Goal: Transaction & Acquisition: Book appointment/travel/reservation

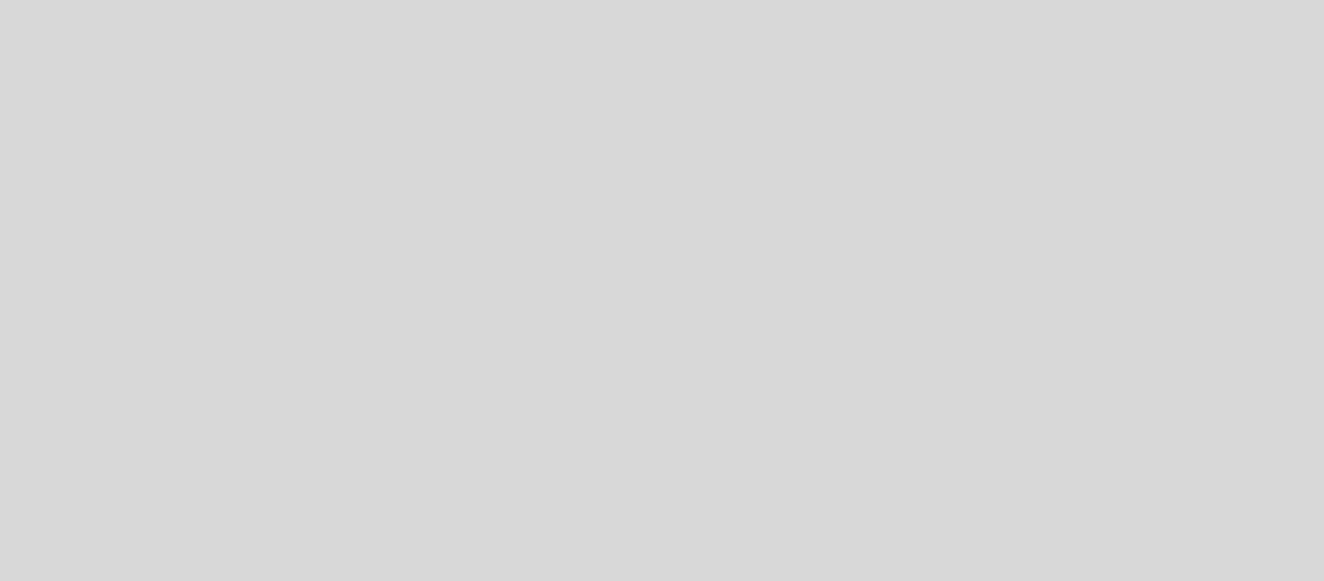
select select "pt"
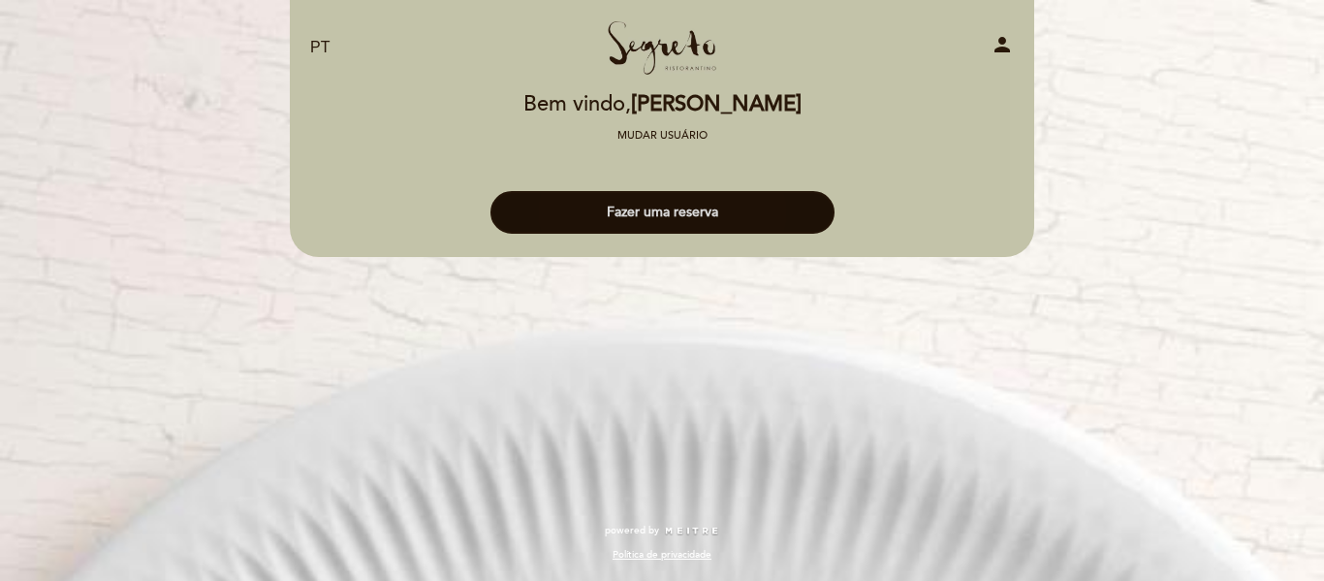
click at [690, 213] on button "Fazer uma reserva" at bounding box center [663, 212] width 344 height 43
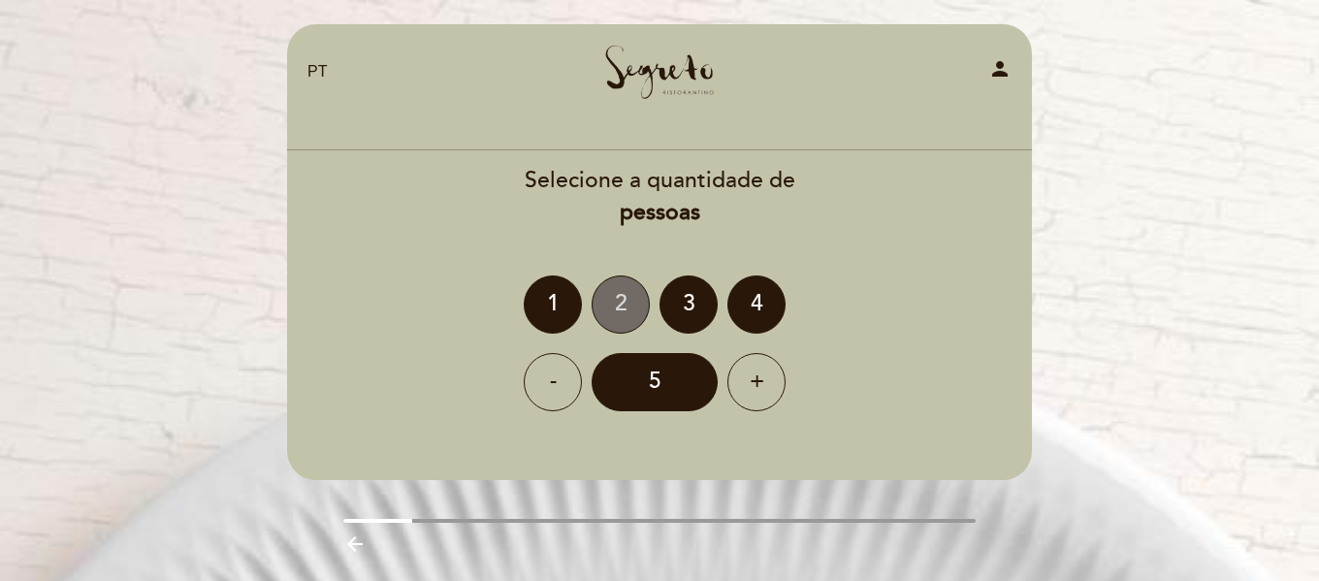
click at [629, 305] on div "2" at bounding box center [620, 304] width 58 height 58
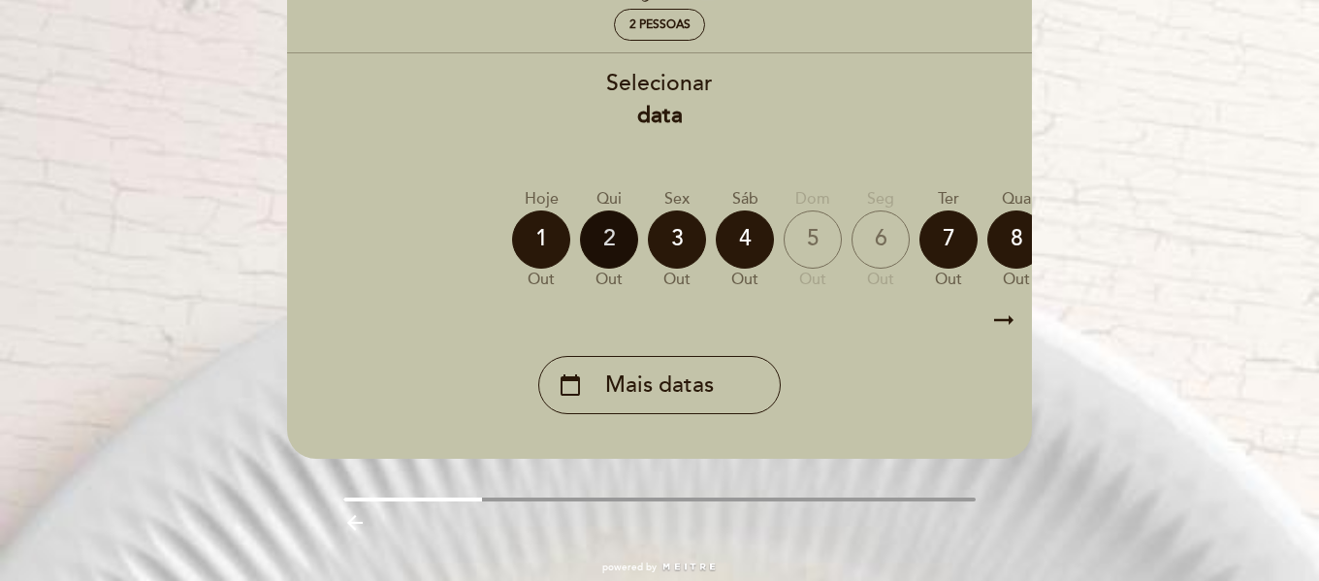
click at [610, 223] on div "2" at bounding box center [609, 239] width 58 height 58
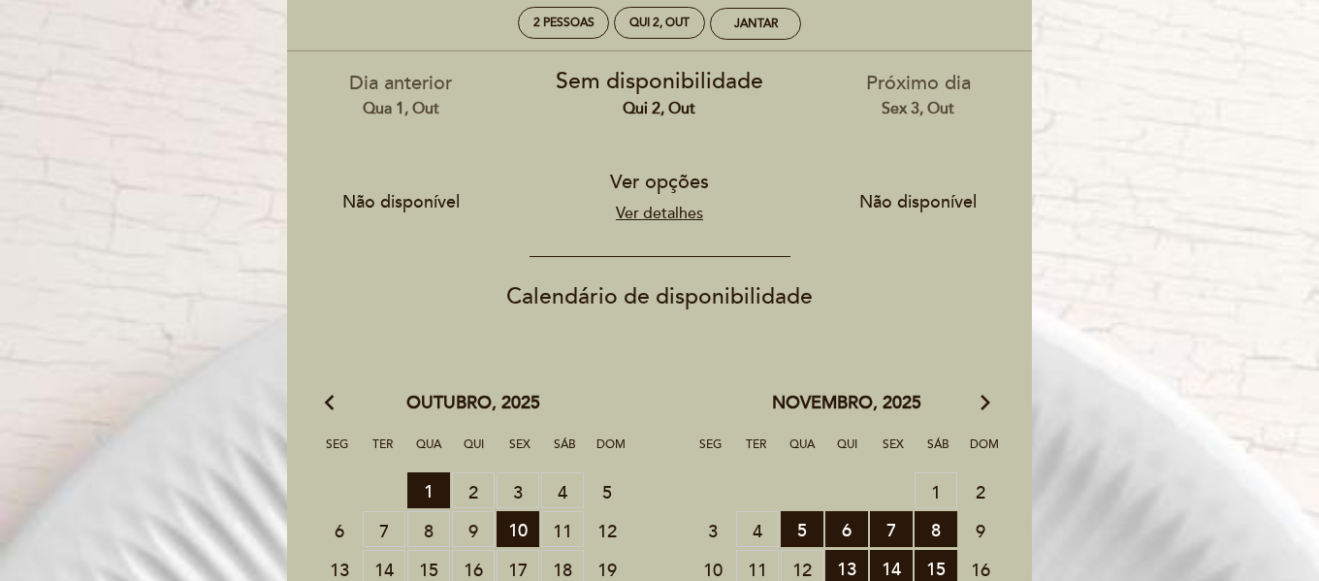
scroll to position [97, 0]
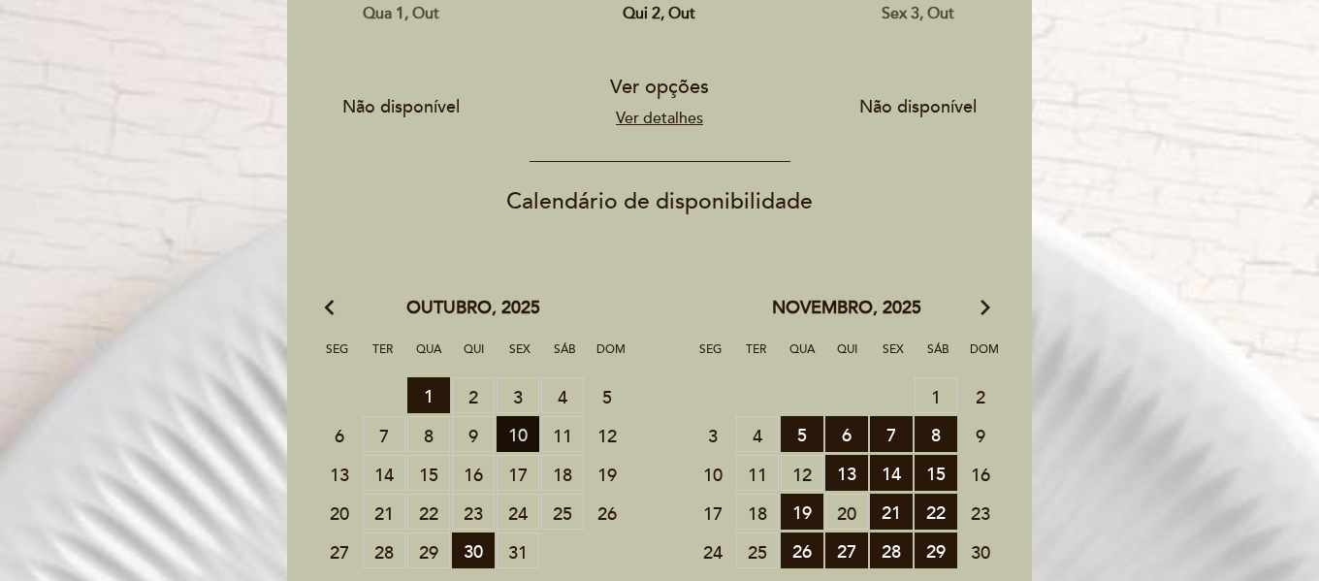
click at [525, 432] on span "10 RESERVAS DISPONÍVEIS" at bounding box center [517, 434] width 43 height 36
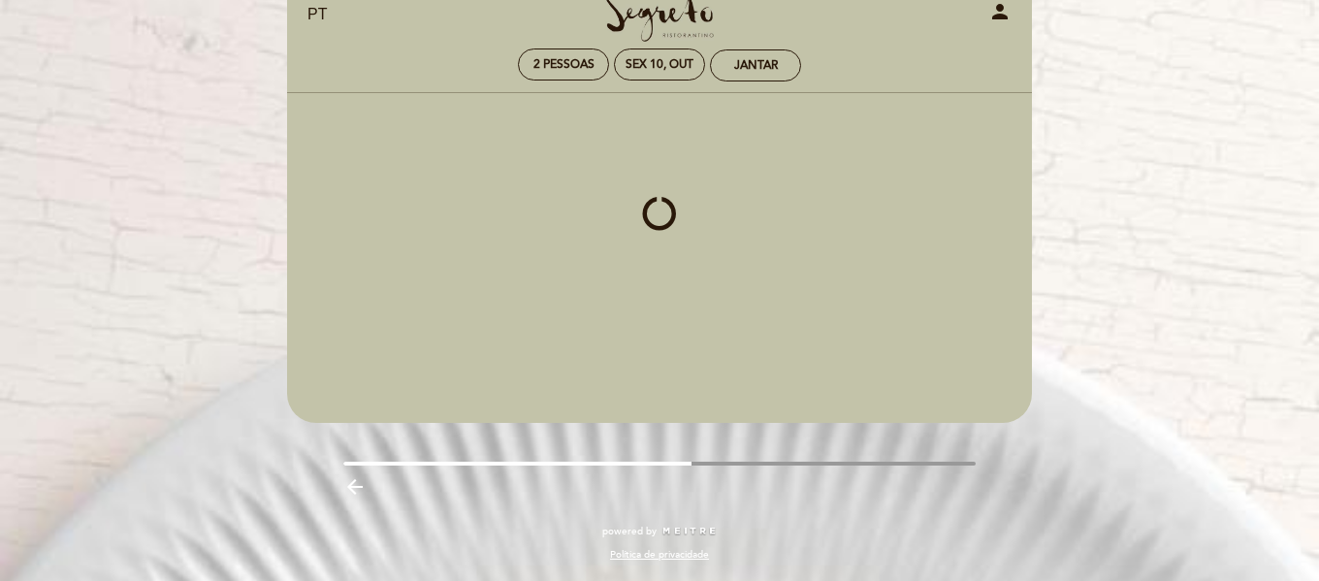
scroll to position [57, 0]
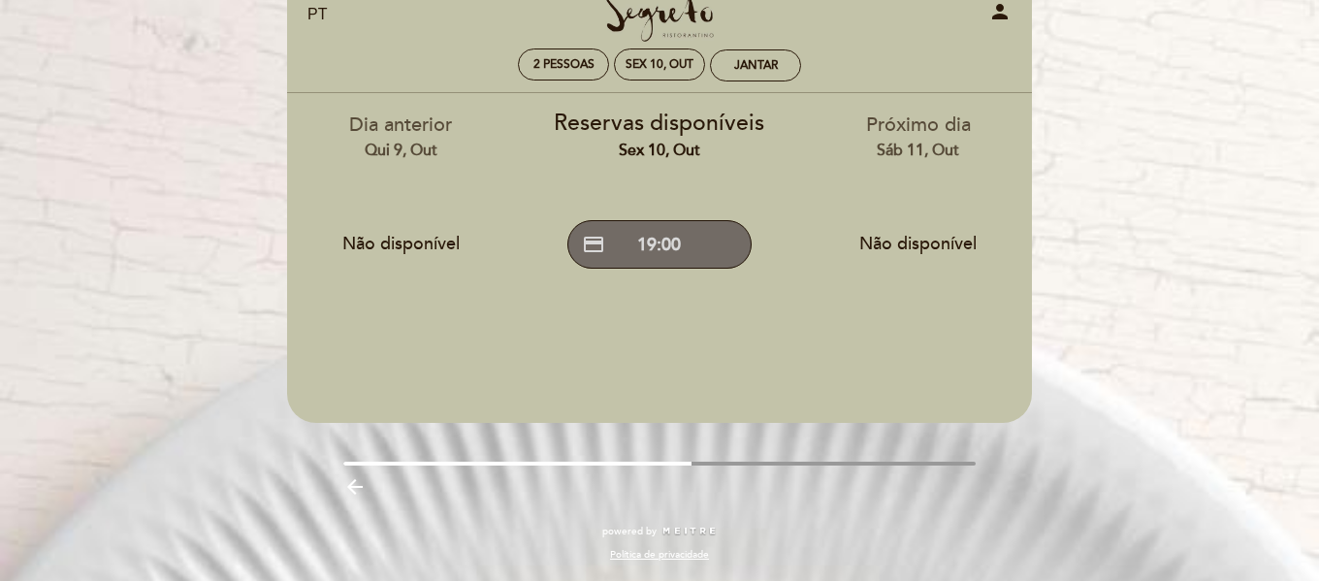
click at [675, 241] on button "credit_card 19:00" at bounding box center [659, 244] width 184 height 48
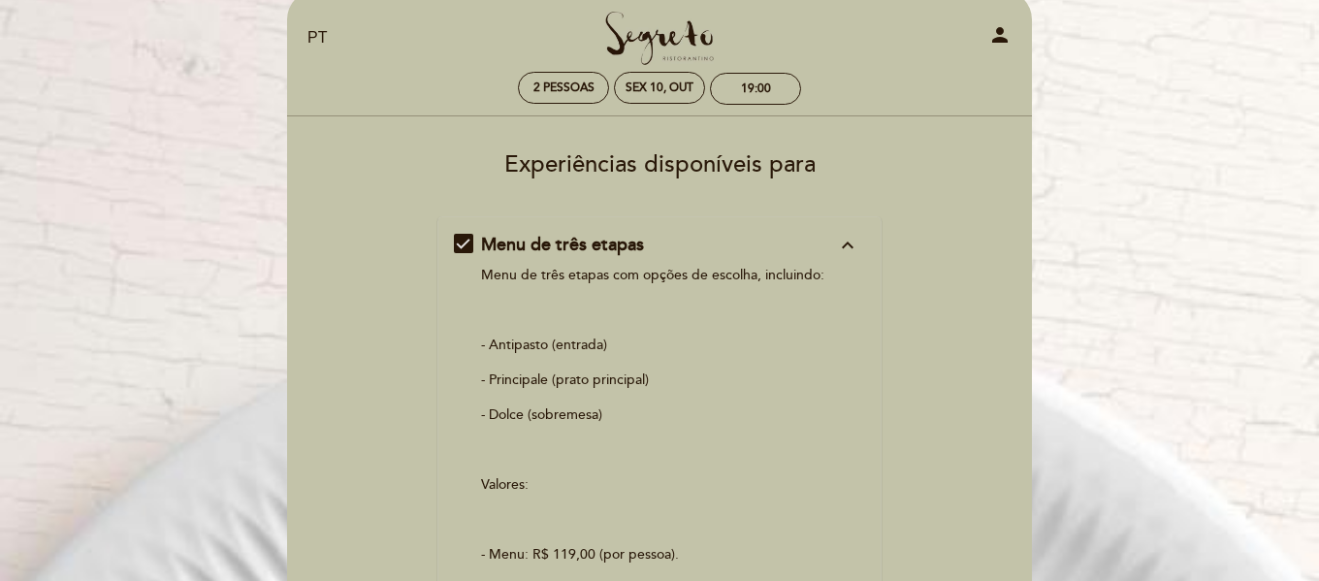
scroll to position [0, 0]
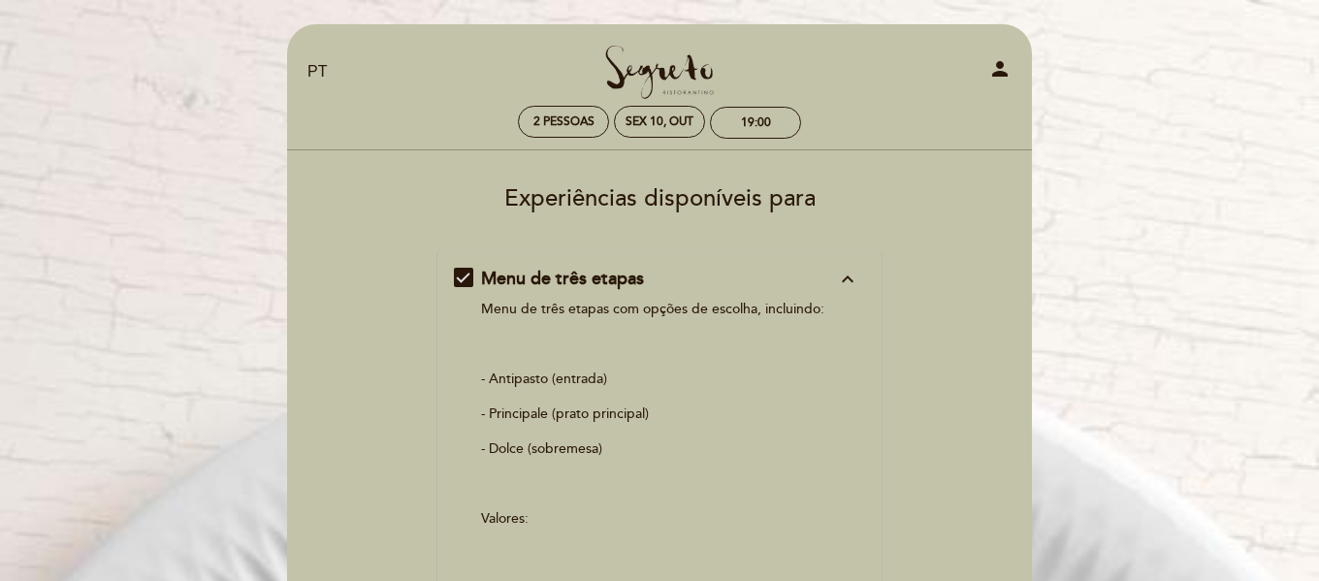
click at [840, 279] on icon "expand_less" at bounding box center [847, 279] width 23 height 23
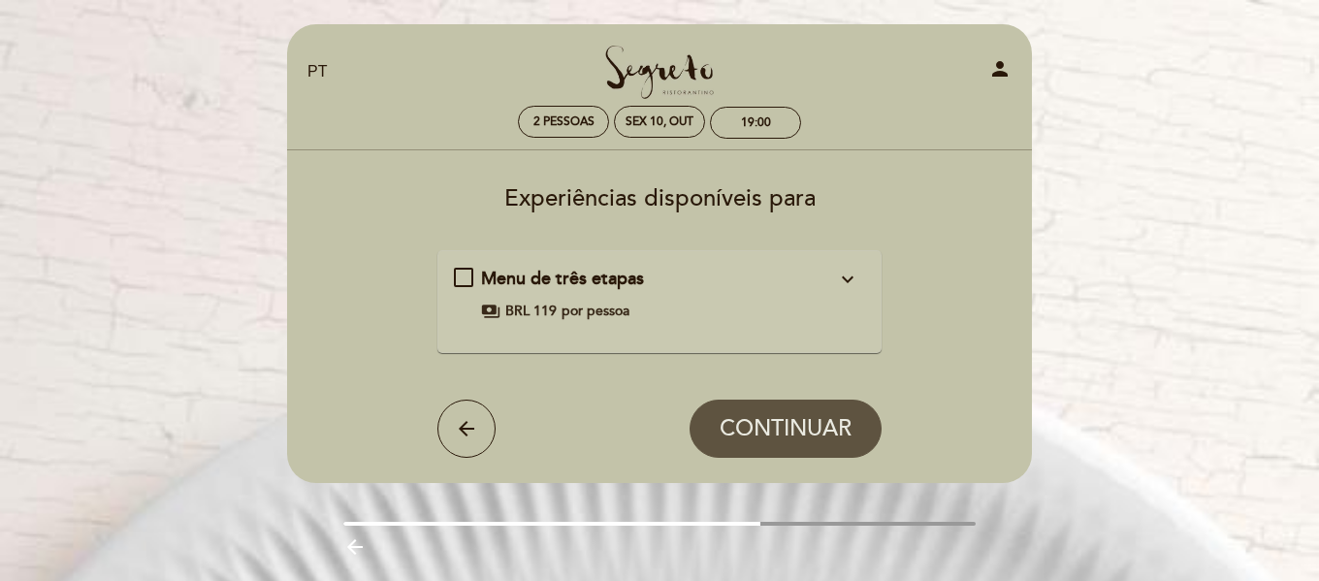
click at [844, 279] on icon "expand_more" at bounding box center [847, 279] width 23 height 23
